Goal: Navigation & Orientation: Find specific page/section

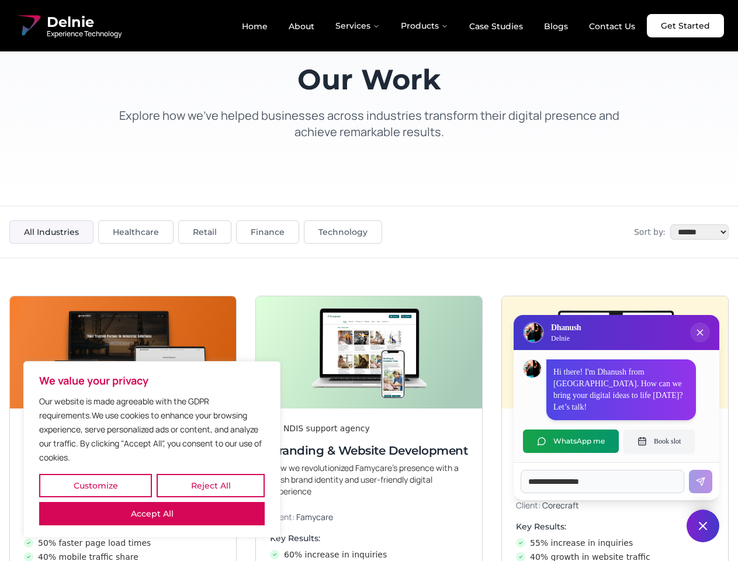
click at [95, 485] on button "Customize" at bounding box center [95, 485] width 113 height 23
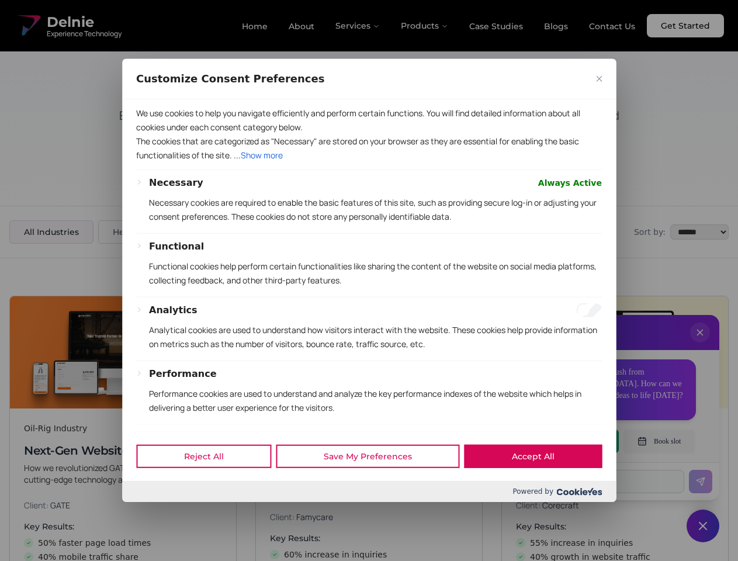
click at [210, 485] on div at bounding box center [369, 280] width 738 height 561
click at [152, 99] on div "Customize Consent Preferences" at bounding box center [369, 79] width 494 height 40
click at [369, 280] on div "We use cookies to help you navigate efficiently and perform certain functions. …" at bounding box center [369, 265] width 494 height 332
click at [700, 344] on div at bounding box center [369, 280] width 738 height 561
click at [571, 441] on div "Reject All Save My Preferences Accept All" at bounding box center [369, 456] width 494 height 50
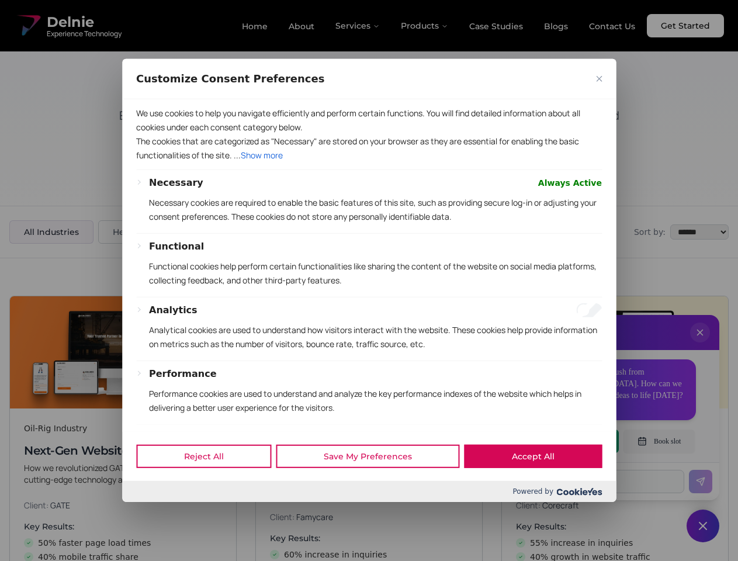
click at [659, 441] on div at bounding box center [369, 280] width 738 height 561
click at [703, 526] on div at bounding box center [369, 280] width 738 height 561
click at [358, 26] on div at bounding box center [369, 280] width 738 height 561
click at [425, 26] on div at bounding box center [369, 280] width 738 height 561
